Goal: Information Seeking & Learning: Learn about a topic

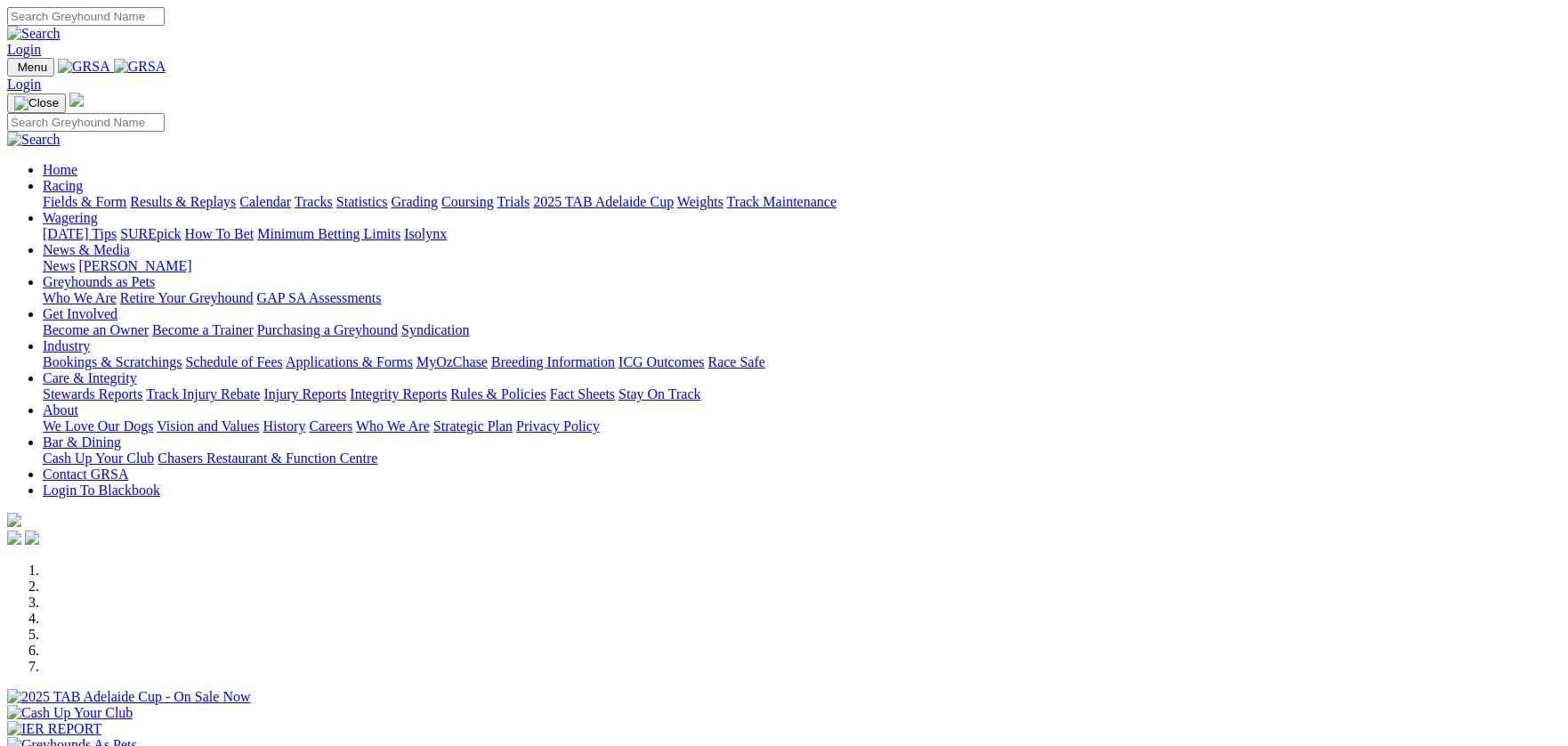
scroll to position [421, 0]
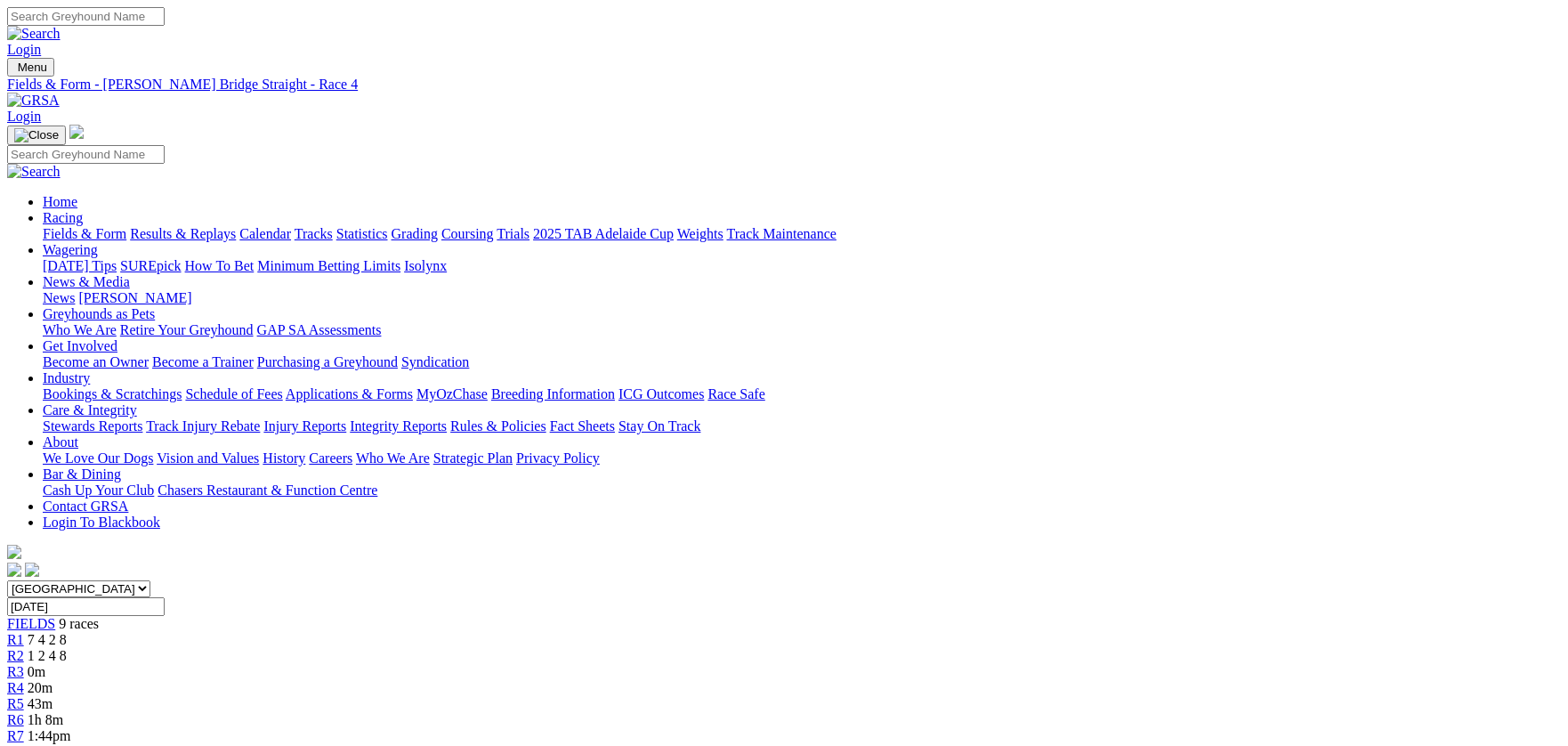
click at [45, 664] on span "0m" at bounding box center [37, 671] width 18 height 15
